Goal: Understand process/instructions

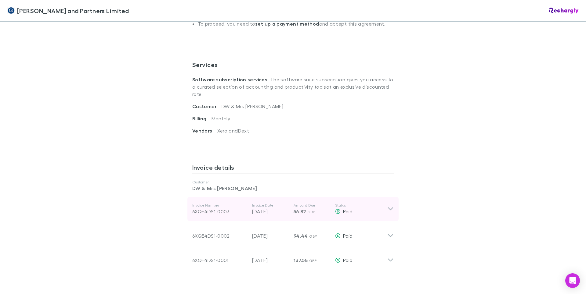
scroll to position [213, 0]
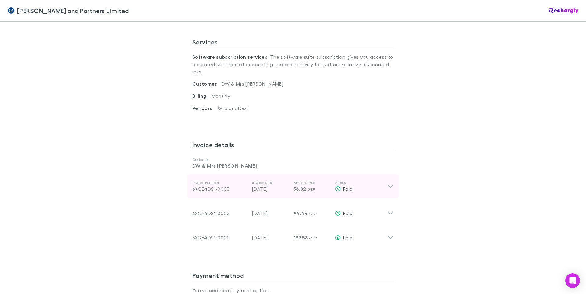
click at [387, 183] on icon at bounding box center [390, 186] width 6 height 7
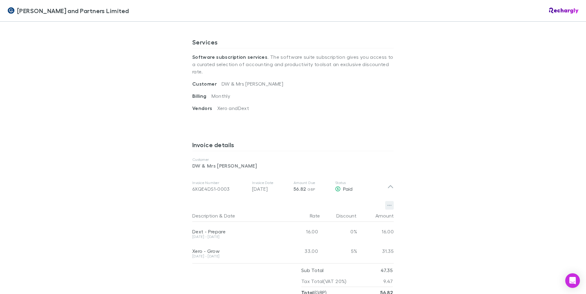
click at [387, 203] on icon "button" at bounding box center [389, 205] width 4 height 5
click at [540, 149] on div at bounding box center [293, 147] width 586 height 294
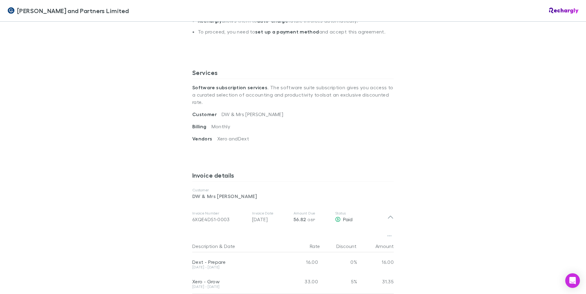
scroll to position [244, 0]
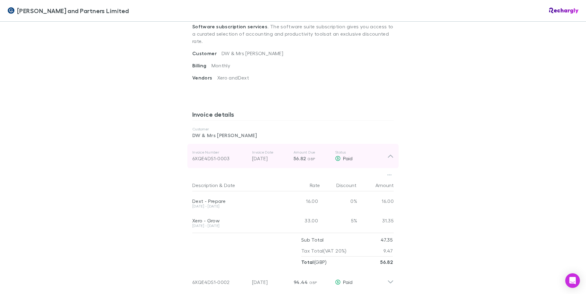
click at [388, 155] on icon at bounding box center [390, 156] width 5 height 3
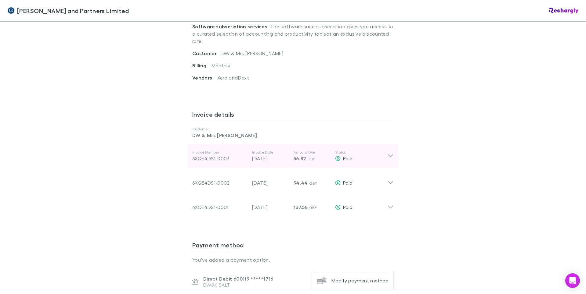
click at [390, 152] on icon at bounding box center [390, 155] width 6 height 7
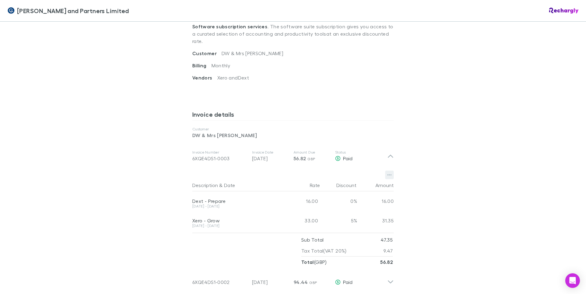
click at [388, 175] on icon "button" at bounding box center [389, 175] width 4 height 1
click at [445, 120] on div at bounding box center [293, 147] width 586 height 294
click at [548, 23] on div "[PERSON_NAME] and Partners Limited [PERSON_NAME] and Partners Limited Software …" at bounding box center [293, 147] width 586 height 294
